Goal: Information Seeking & Learning: Find specific page/section

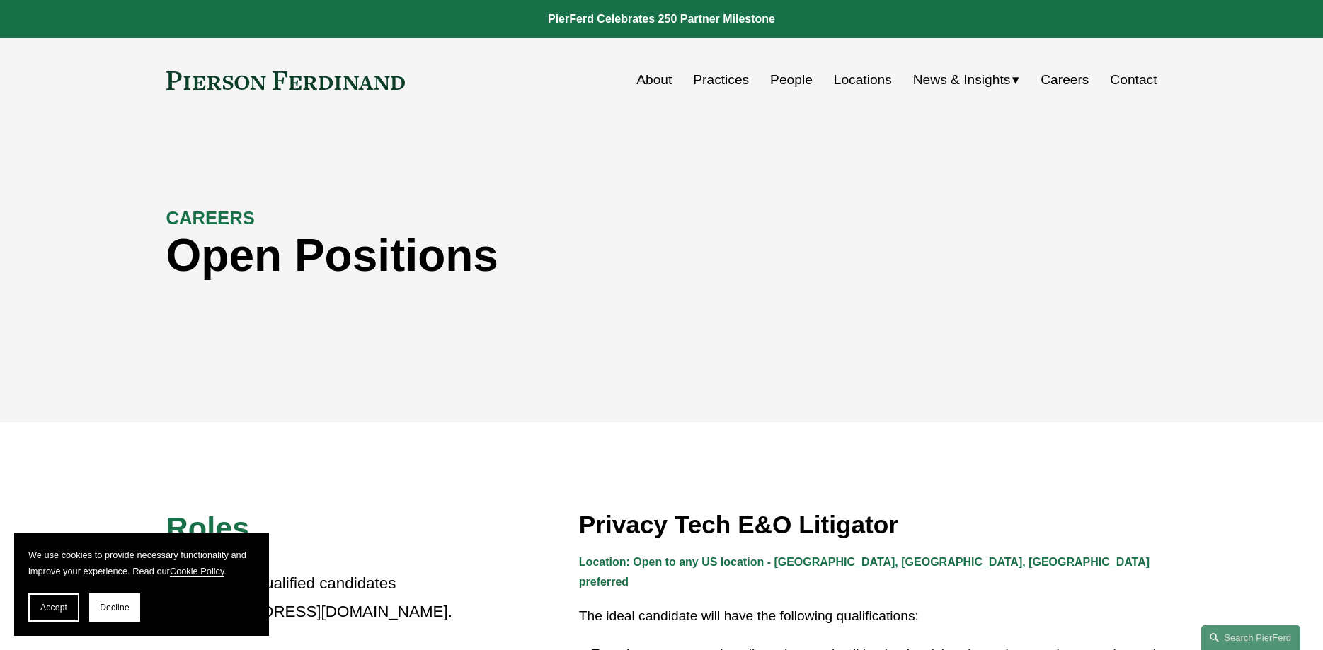
scroll to position [241, 0]
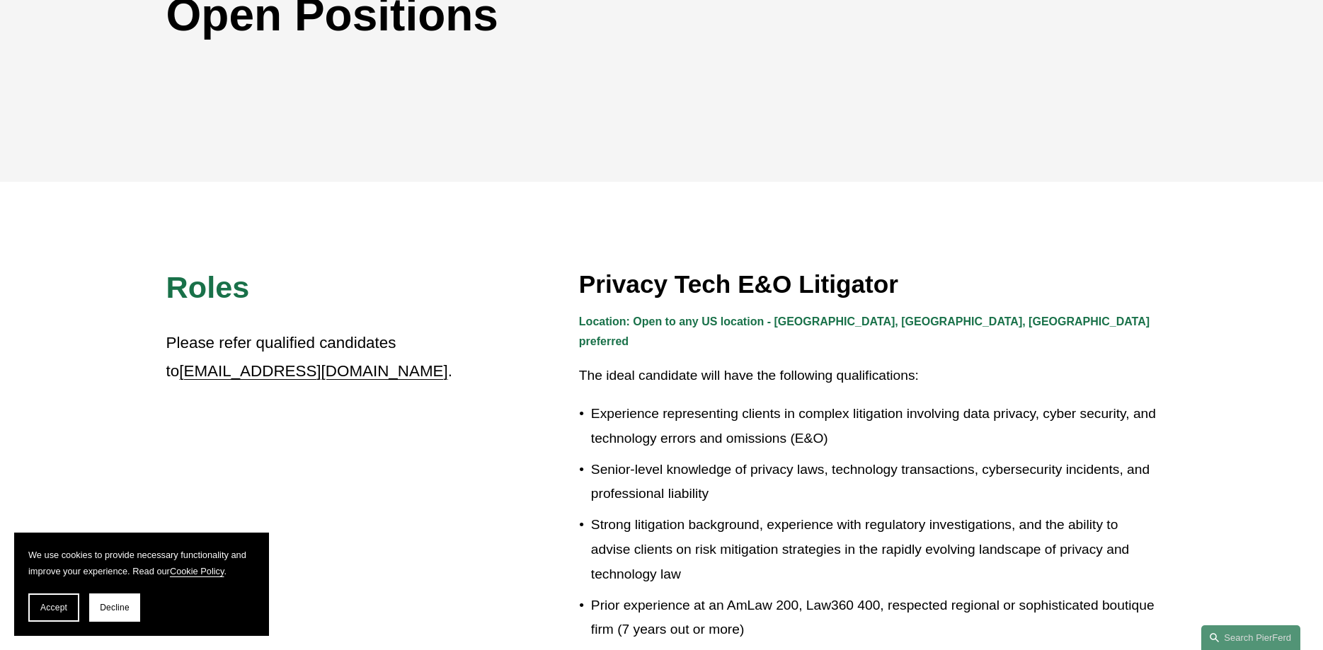
click at [822, 328] on strong "Location: Open to any US location - CA, IL, TX preferred" at bounding box center [866, 332] width 574 height 33
click at [696, 364] on p "The ideal candidate will have the following qualifications:" at bounding box center [868, 376] width 578 height 25
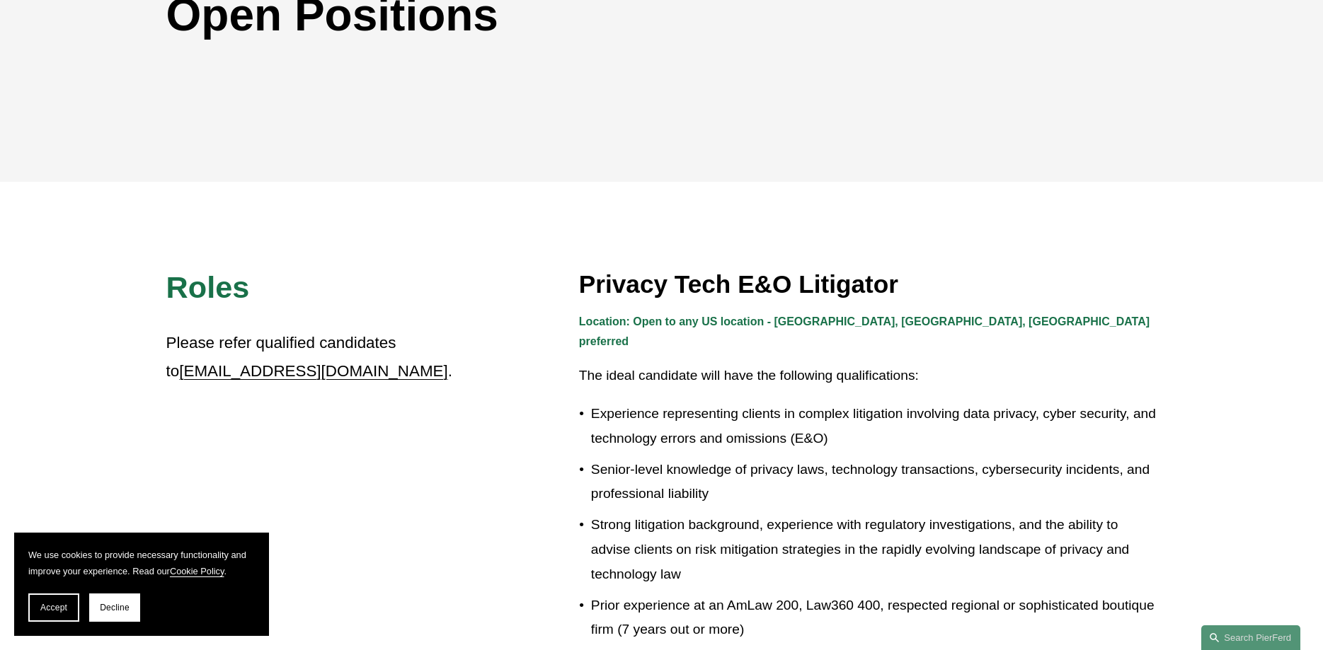
click at [709, 402] on p "Experience representing clients in complex litigation involving data privacy, c…" at bounding box center [874, 426] width 566 height 49
click at [721, 420] on p "Experience representing clients in complex litigation involving data privacy, c…" at bounding box center [874, 426] width 566 height 49
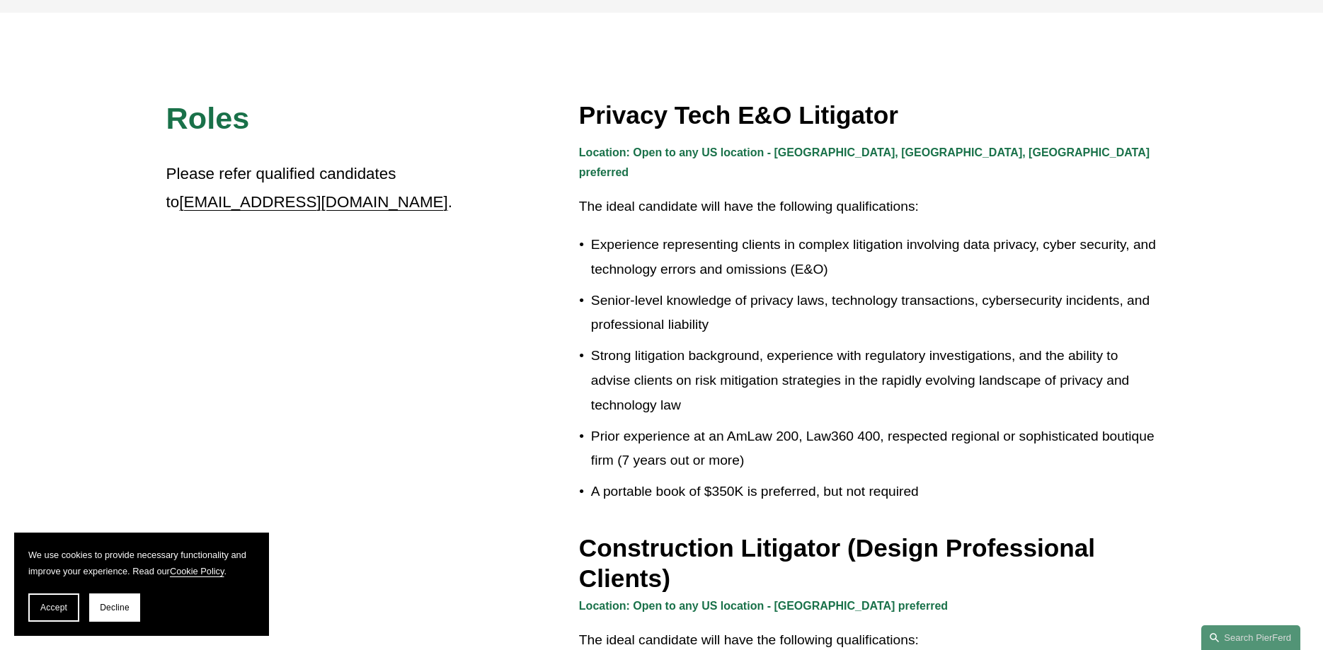
scroll to position [0, 0]
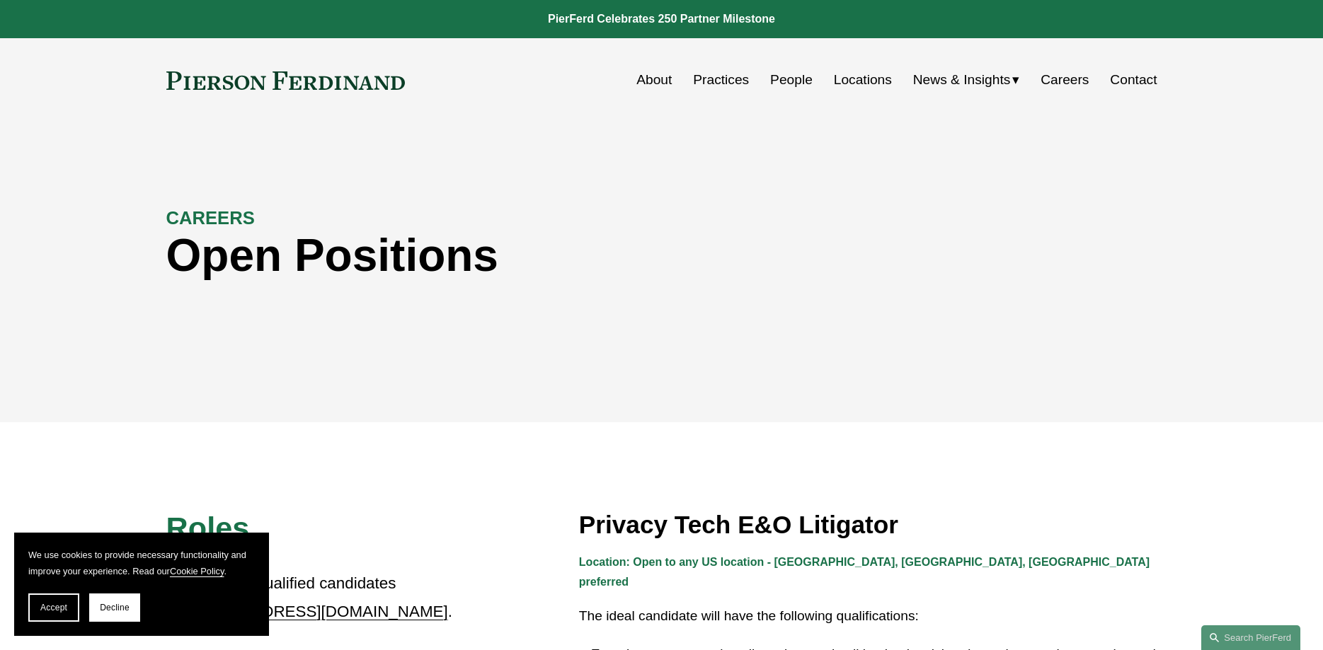
click at [864, 79] on link "Locations" at bounding box center [863, 80] width 58 height 27
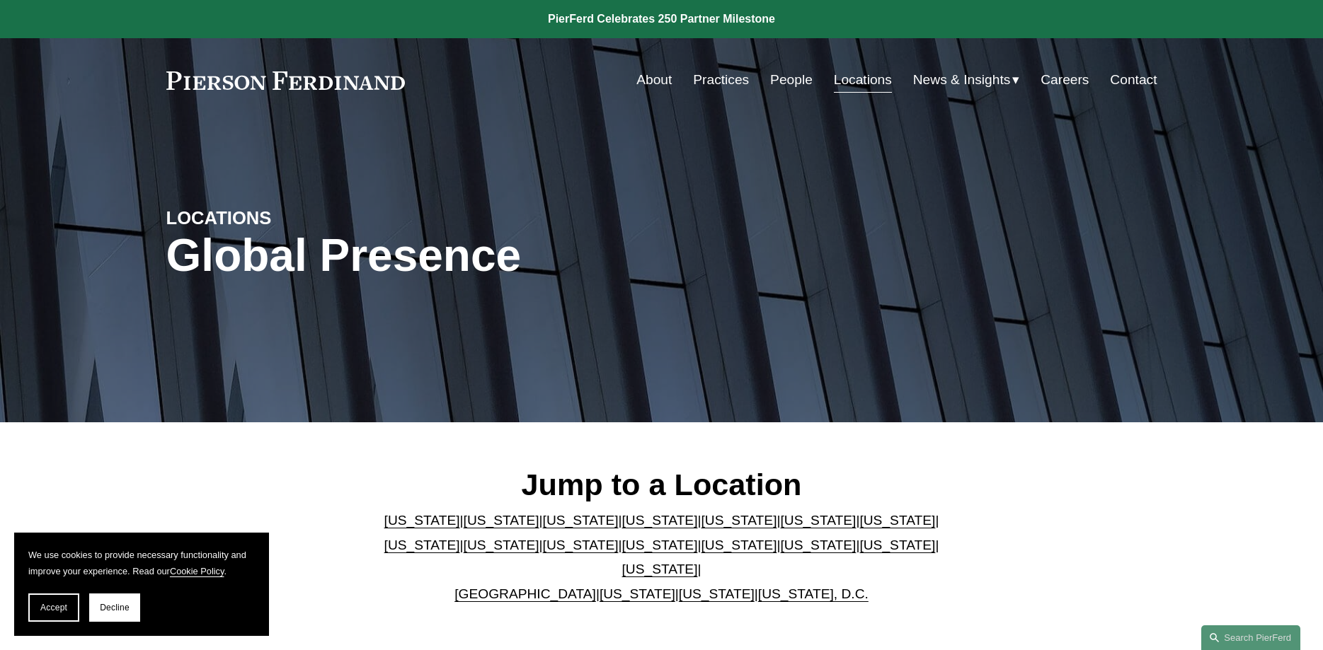
scroll to position [2129, 0]
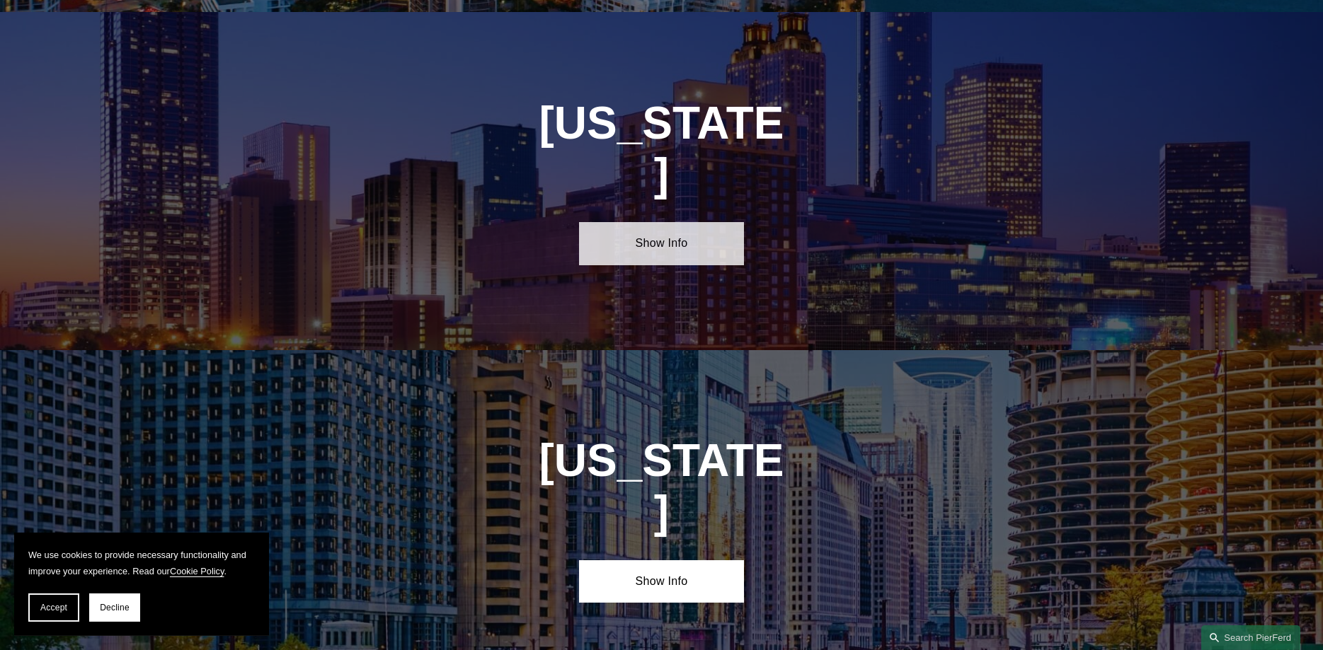
click at [692, 222] on link "Show Info" at bounding box center [661, 243] width 165 height 42
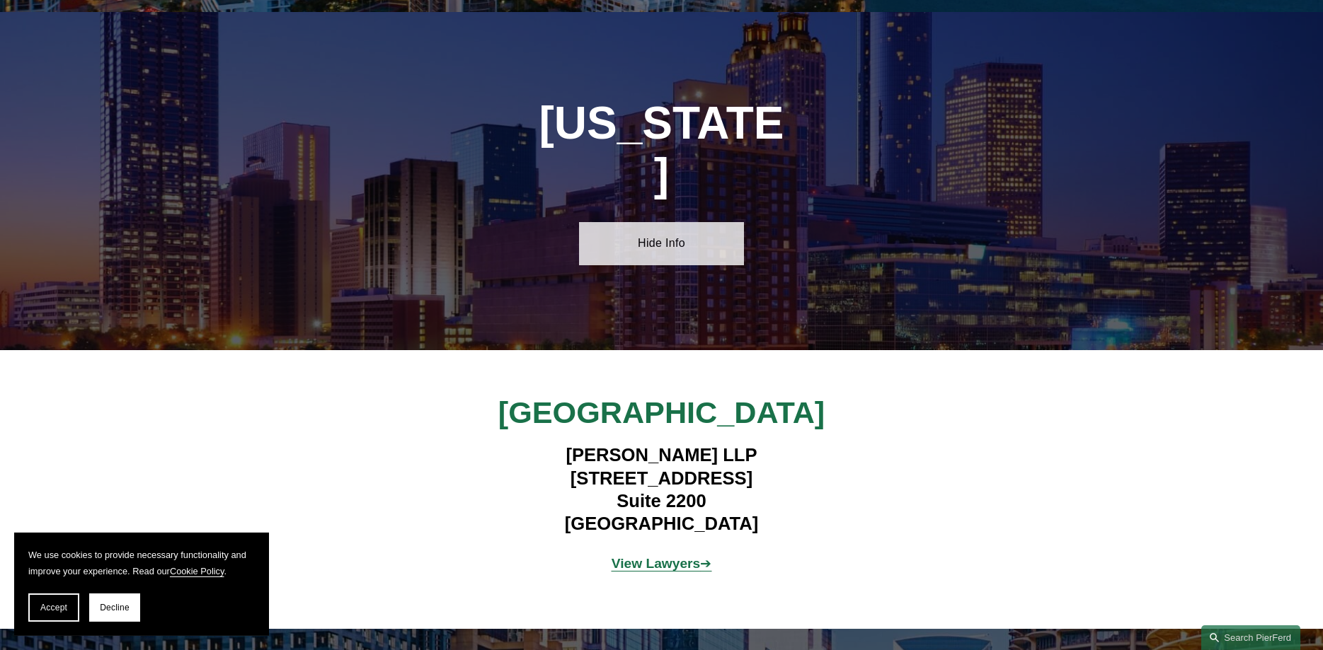
click at [692, 222] on link "Hide Info" at bounding box center [661, 243] width 165 height 42
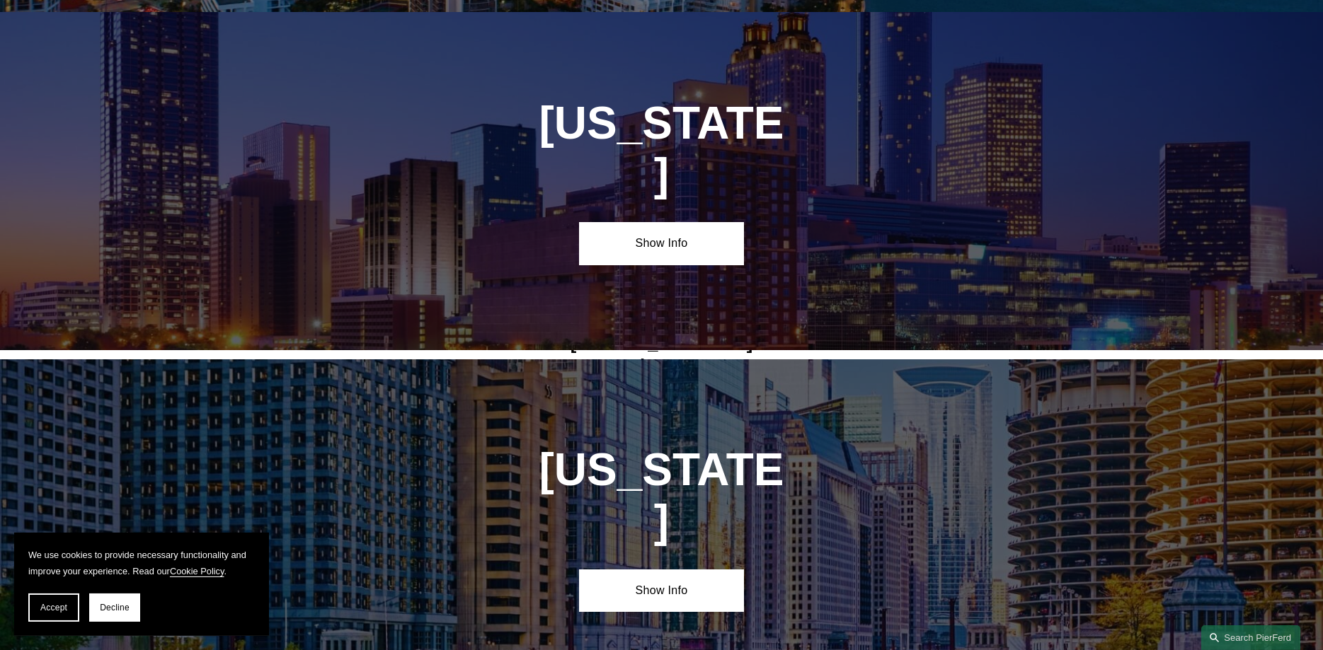
click at [904, 222] on div "[US_STATE] Show Info" at bounding box center [661, 181] width 1323 height 338
